Goal: Browse casually: Explore the website without a specific task or goal

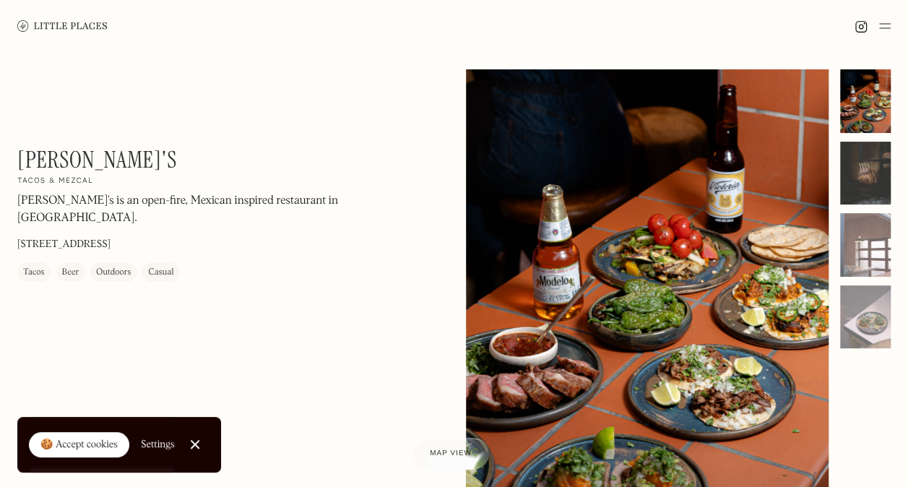
click at [877, 178] on div at bounding box center [865, 174] width 51 height 64
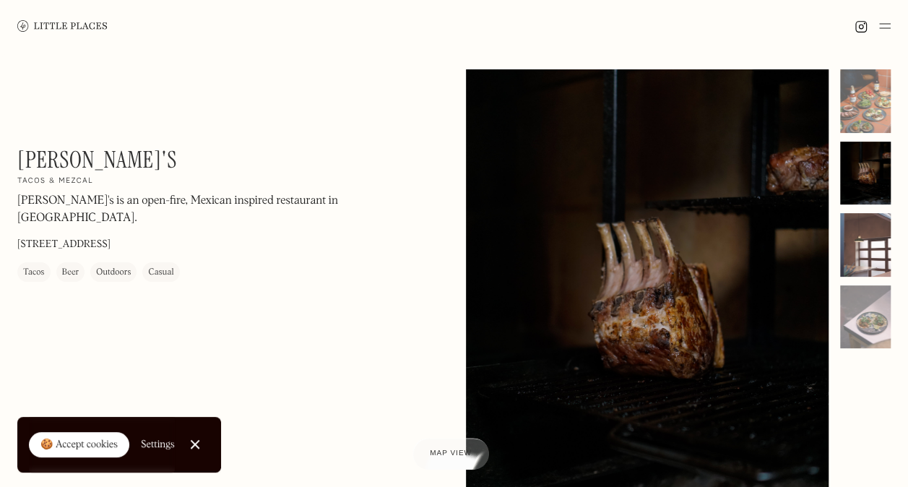
click at [858, 225] on div at bounding box center [865, 245] width 51 height 64
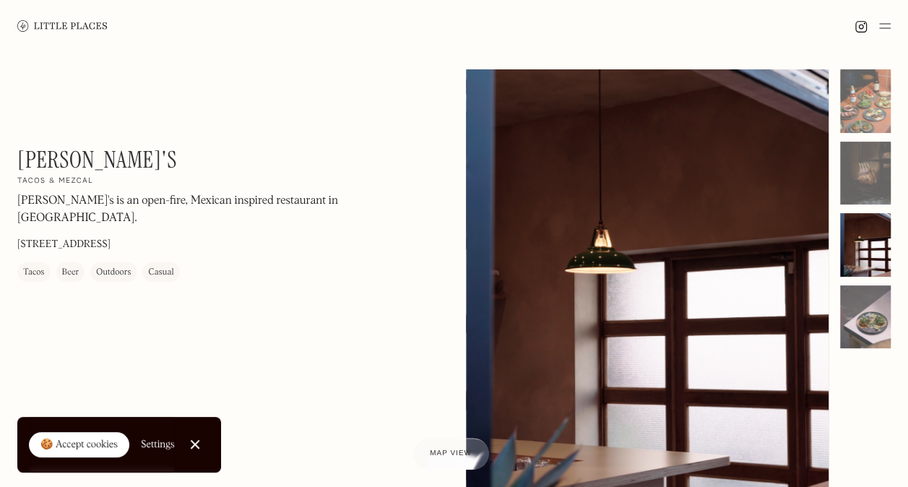
click at [870, 316] on div at bounding box center [865, 317] width 51 height 64
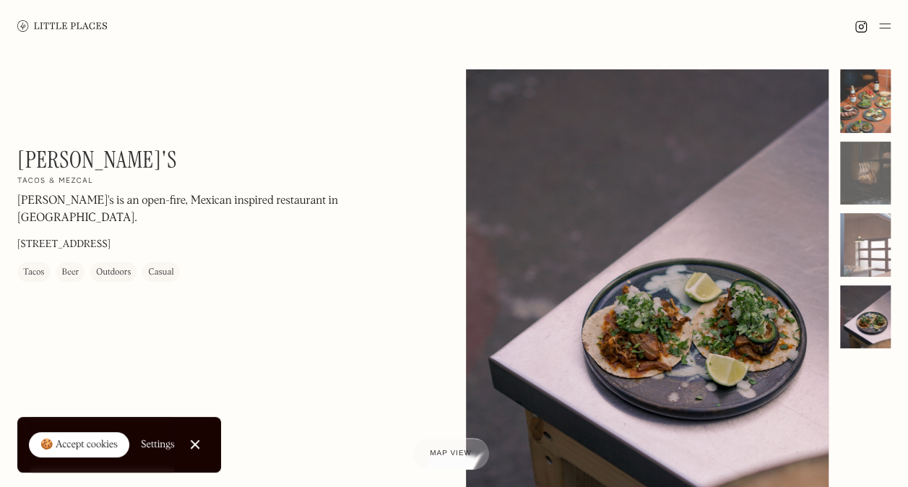
click at [861, 122] on div at bounding box center [865, 101] width 51 height 64
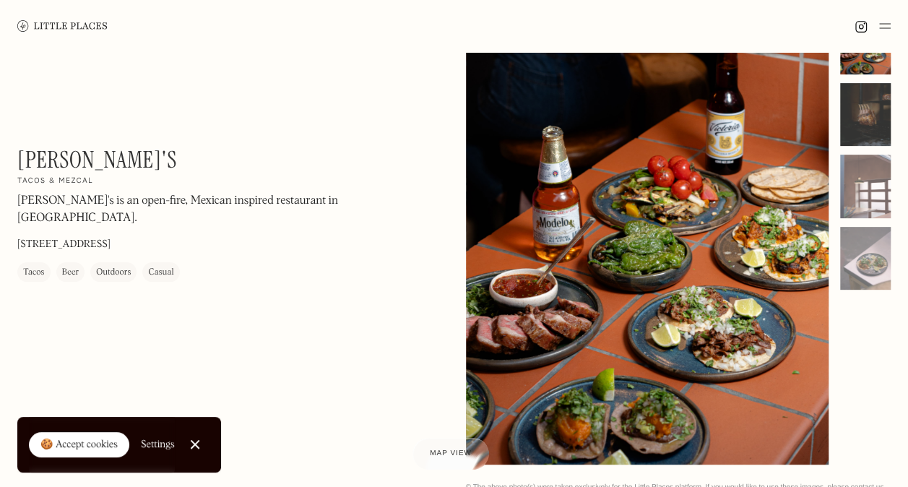
scroll to position [72, 0]
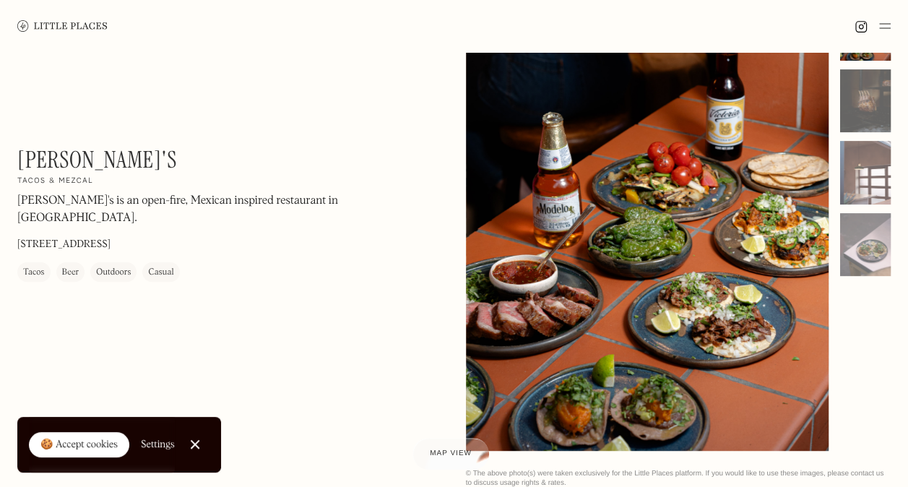
click at [589, 400] on div at bounding box center [647, 224] width 363 height 454
drag, startPoint x: 65, startPoint y: 35, endPoint x: 67, endPoint y: 27, distance: 8.2
click at [65, 35] on link at bounding box center [62, 26] width 90 height 52
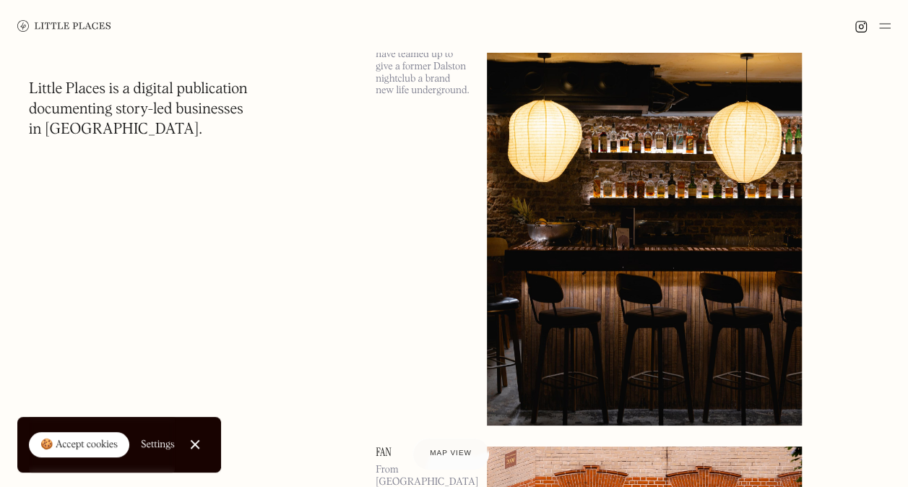
scroll to position [2457, 0]
